Goal: Information Seeking & Learning: Compare options

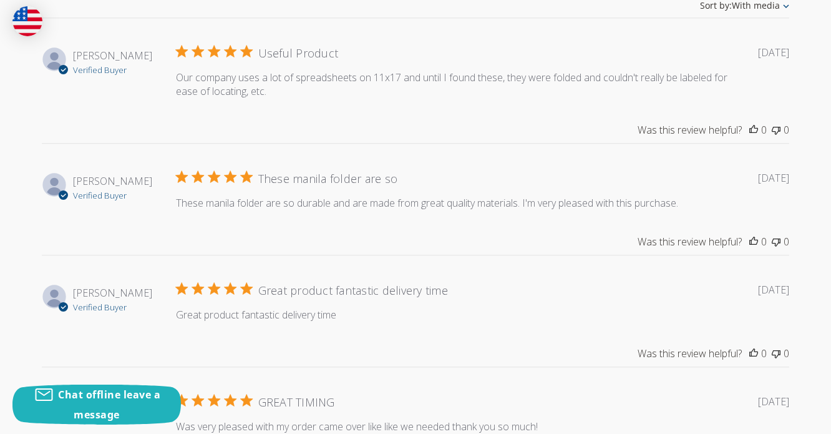
scroll to position [1735, 0]
